Goal: Task Accomplishment & Management: Manage account settings

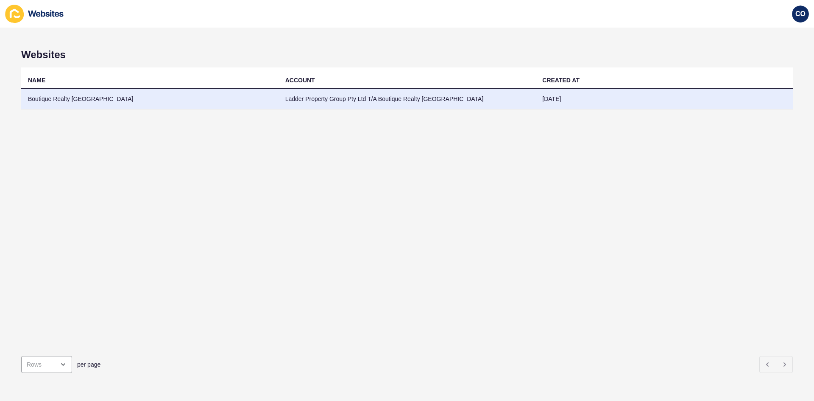
click at [64, 101] on td "Boutique Realty [GEOGRAPHIC_DATA]" at bounding box center [149, 99] width 257 height 21
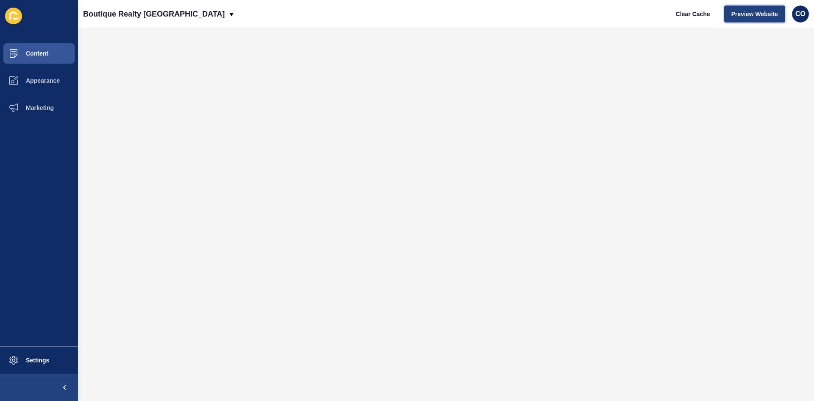
click at [746, 13] on span "Preview Website" at bounding box center [755, 14] width 47 height 8
click at [804, 14] on span "CO" at bounding box center [801, 14] width 10 height 8
click at [774, 70] on link "Logout" at bounding box center [780, 71] width 62 height 19
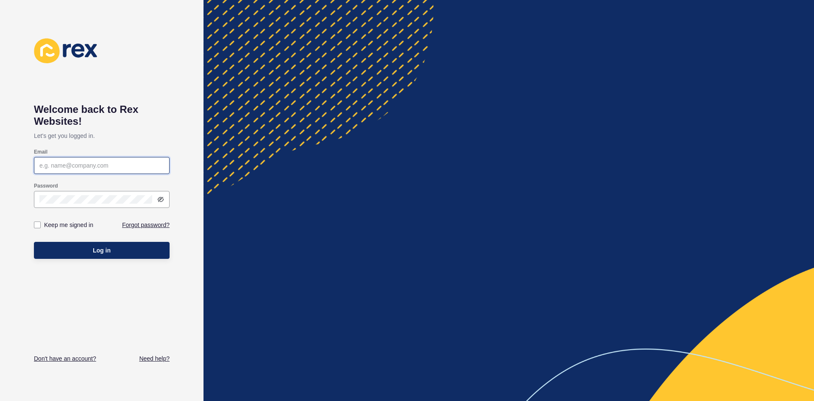
type input "[EMAIL_ADDRESS][PERSON_NAME][DOMAIN_NAME]"
drag, startPoint x: 112, startPoint y: 250, endPoint x: 194, endPoint y: 206, distance: 92.8
click at [113, 250] on button "Log in" at bounding box center [102, 250] width 136 height 17
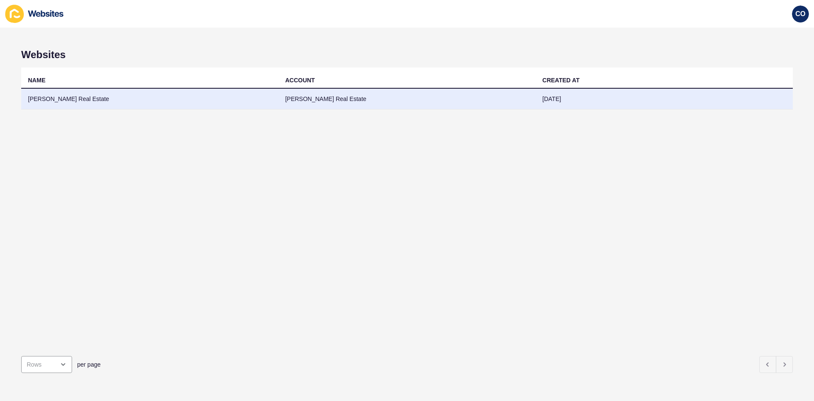
click at [74, 100] on td "Peter Lees Real Estate" at bounding box center [149, 99] width 257 height 21
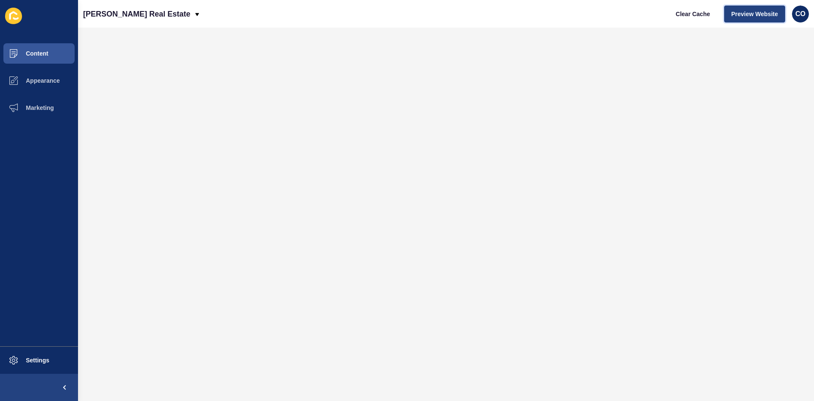
click at [753, 16] on span "Preview Website" at bounding box center [755, 14] width 47 height 8
click at [39, 365] on button "Settings" at bounding box center [39, 360] width 78 height 27
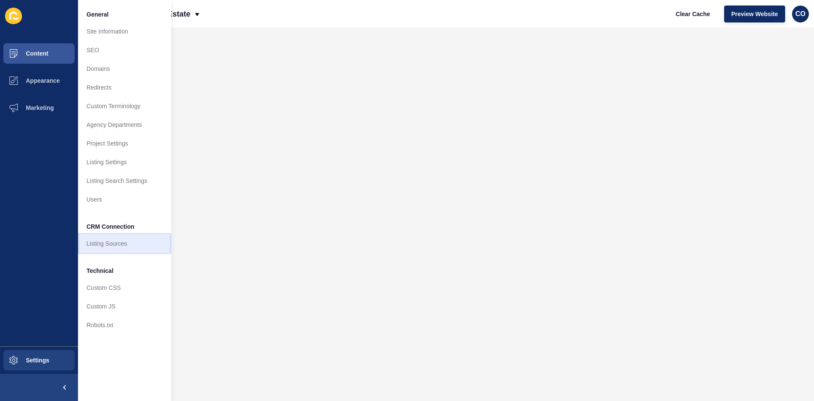
click at [116, 245] on link "Listing Sources" at bounding box center [124, 243] width 93 height 19
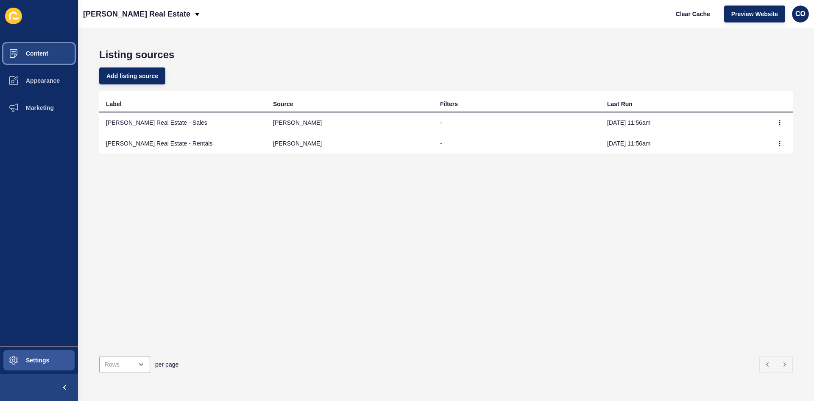
click at [40, 50] on button "Content" at bounding box center [39, 53] width 78 height 27
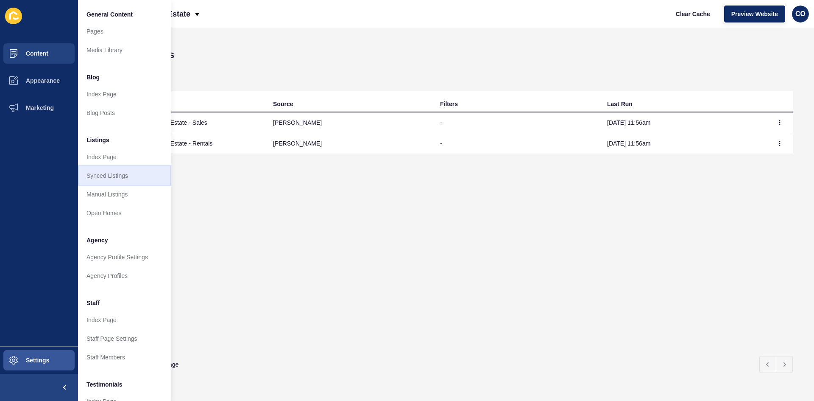
click at [118, 171] on link "Synced Listings" at bounding box center [124, 175] width 93 height 19
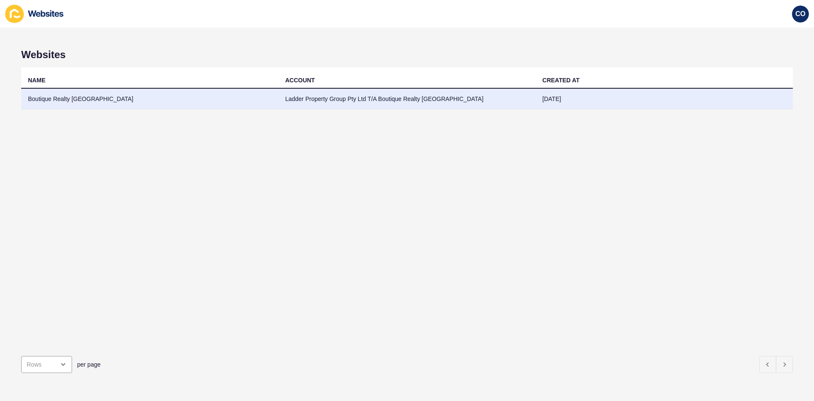
click at [53, 100] on td "Boutique Realty [GEOGRAPHIC_DATA]" at bounding box center [149, 99] width 257 height 21
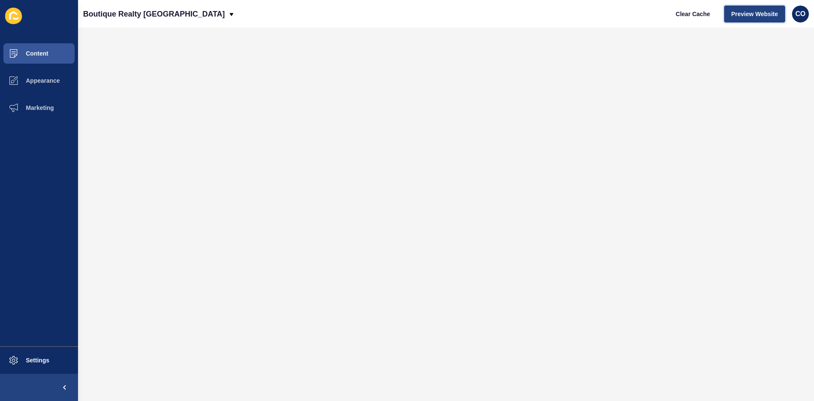
click at [651, 16] on span "Preview Website" at bounding box center [755, 14] width 47 height 8
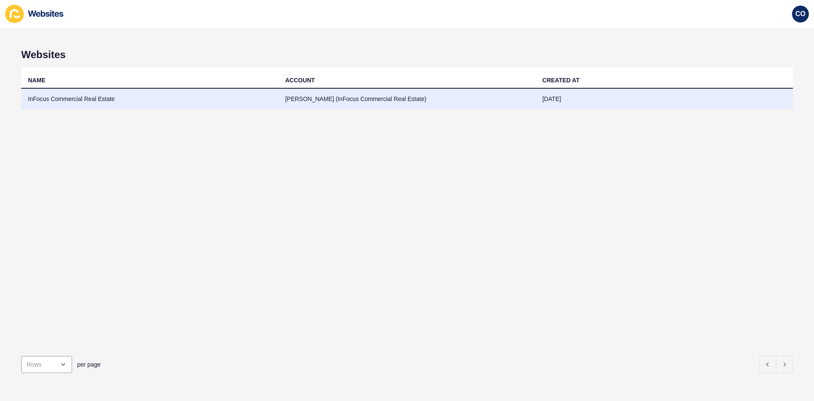
click at [100, 101] on td "InFocus Commercial Real Estate" at bounding box center [149, 99] width 257 height 21
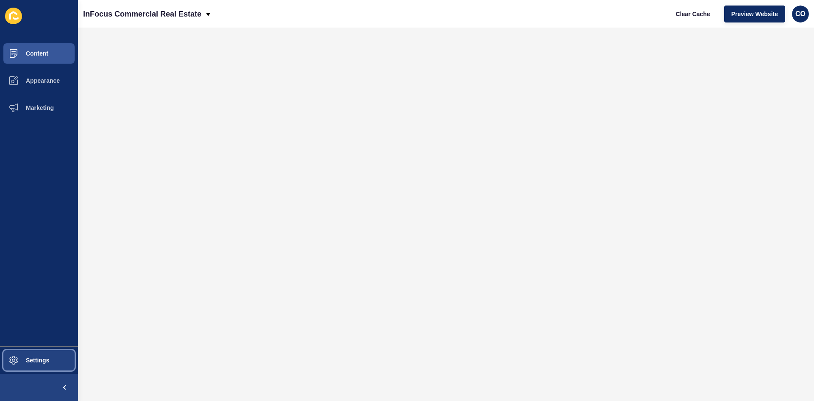
click at [57, 309] on button "Settings" at bounding box center [39, 360] width 78 height 27
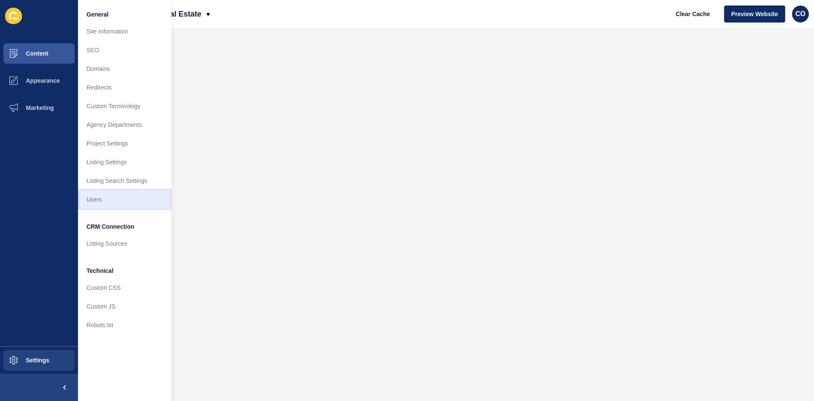
click at [106, 199] on link "Users" at bounding box center [124, 199] width 93 height 19
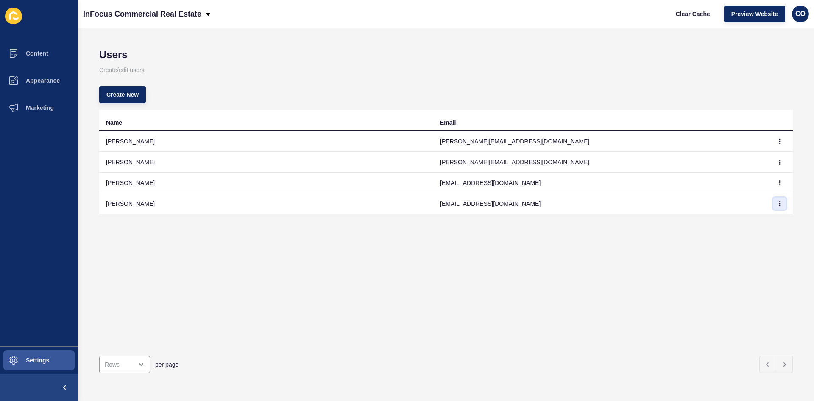
click at [651, 206] on icon "button" at bounding box center [780, 203] width 5 height 5
click at [651, 221] on link "Edit" at bounding box center [750, 220] width 59 height 19
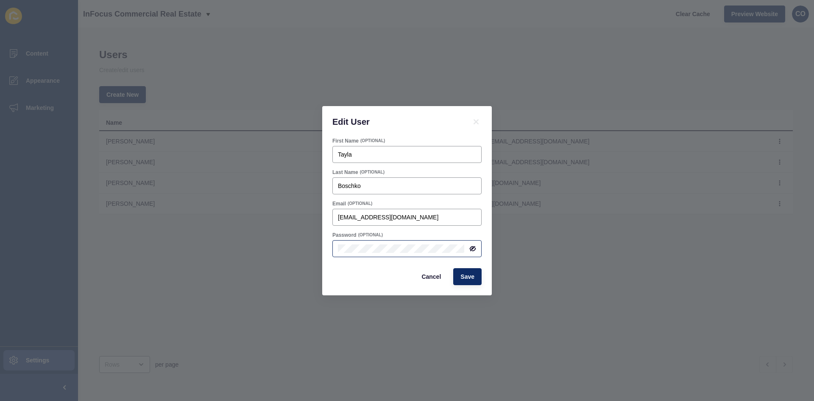
click at [476, 249] on icon at bounding box center [473, 248] width 5 height 4
click at [332, 250] on div "Password (OPTIONAL)" at bounding box center [407, 244] width 151 height 27
drag, startPoint x: 365, startPoint y: 215, endPoint x: 315, endPoint y: 215, distance: 50.1
click at [315, 215] on div "Edit User First Name (OPTIONAL) Tayla Last Name (OPTIONAL) Boschko Email (OPTIO…" at bounding box center [407, 200] width 814 height 401
click at [469, 277] on span "Save" at bounding box center [468, 276] width 14 height 8
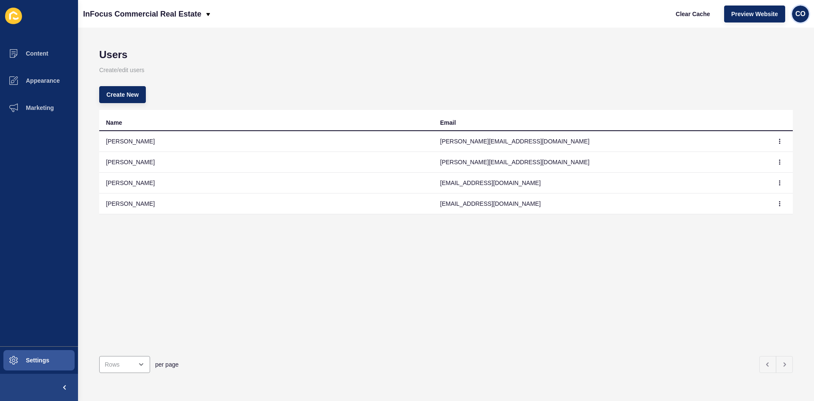
click at [651, 15] on span "CO" at bounding box center [801, 14] width 10 height 8
click at [651, 70] on link "Logout" at bounding box center [780, 71] width 62 height 19
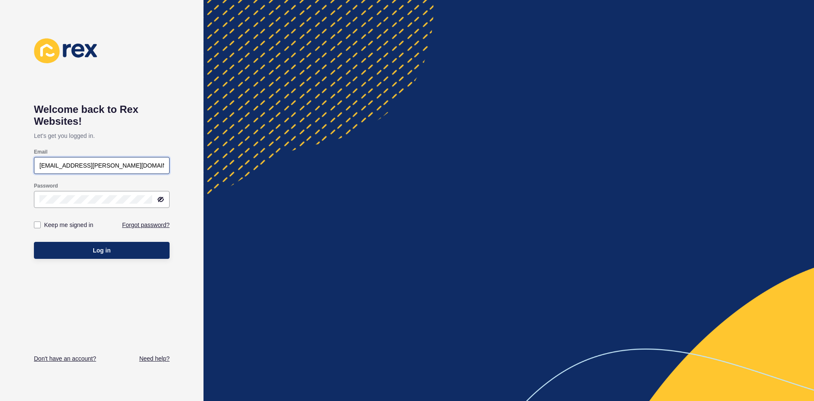
click at [96, 165] on input "[EMAIL_ADDRESS][PERSON_NAME][DOMAIN_NAME]" at bounding box center [101, 165] width 125 height 8
paste input "tayla@infocus.sydney"
type input "tayla@infocus.sydney"
click at [30, 199] on div "Welcome back to Rex Websites! Let's get you logged in. Email tayla@infocus.sydn…" at bounding box center [102, 200] width 204 height 401
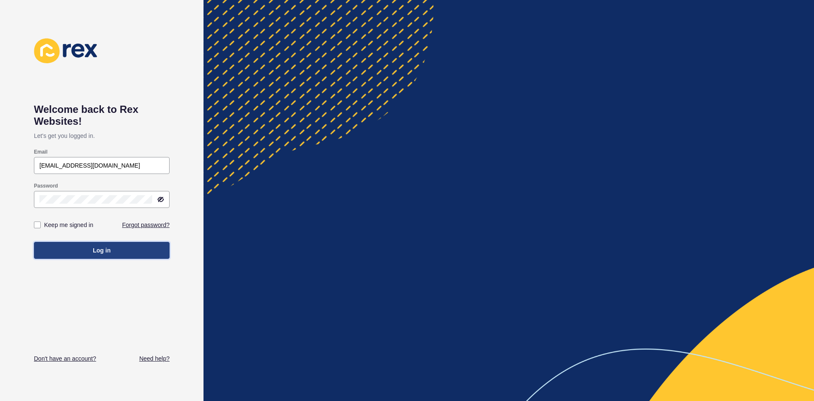
click at [48, 251] on button "Log in" at bounding box center [102, 250] width 136 height 17
